Goal: Information Seeking & Learning: Compare options

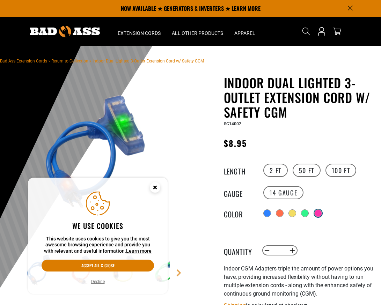
click at [315, 212] on div at bounding box center [318, 213] width 7 height 7
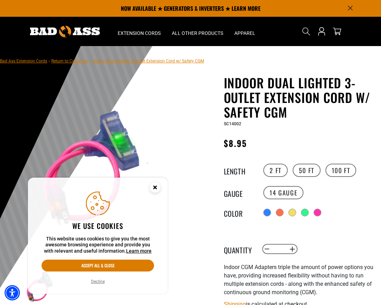
click at [155, 187] on icon "Close this option" at bounding box center [155, 187] width 2 height 2
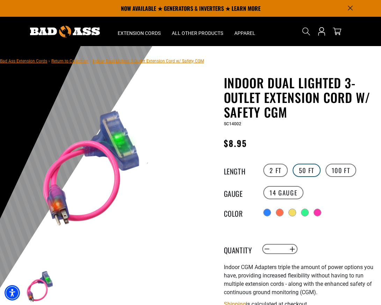
click at [310, 169] on label "50 FT" at bounding box center [307, 170] width 28 height 13
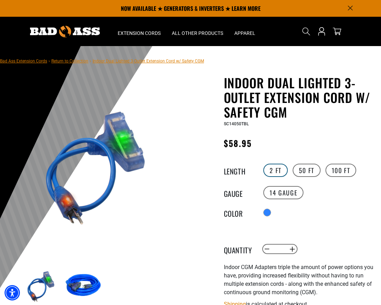
click at [272, 175] on label "2 FT" at bounding box center [275, 170] width 24 height 13
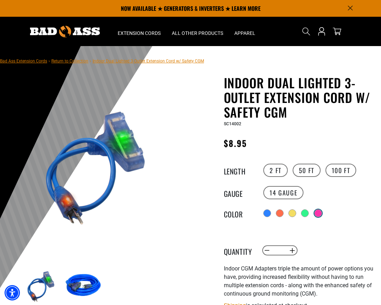
click at [318, 213] on div at bounding box center [318, 213] width 7 height 7
